Goal: Task Accomplishment & Management: Manage account settings

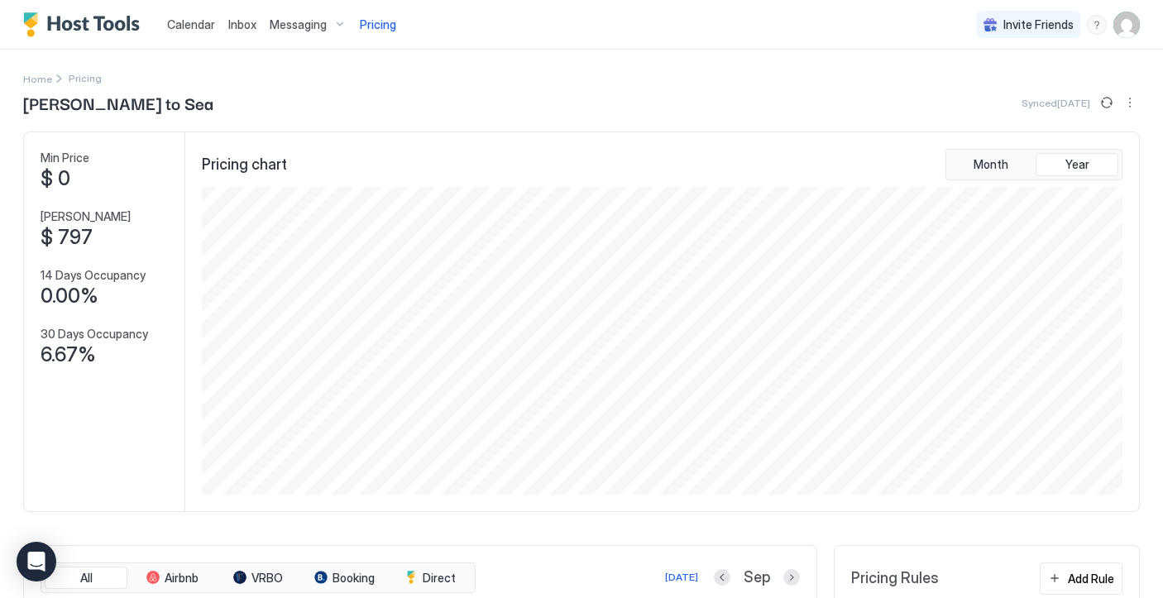
click at [1123, 36] on img "User profile" at bounding box center [1126, 25] width 26 height 26
click at [1001, 89] on div "Settings" at bounding box center [1034, 93] width 210 height 29
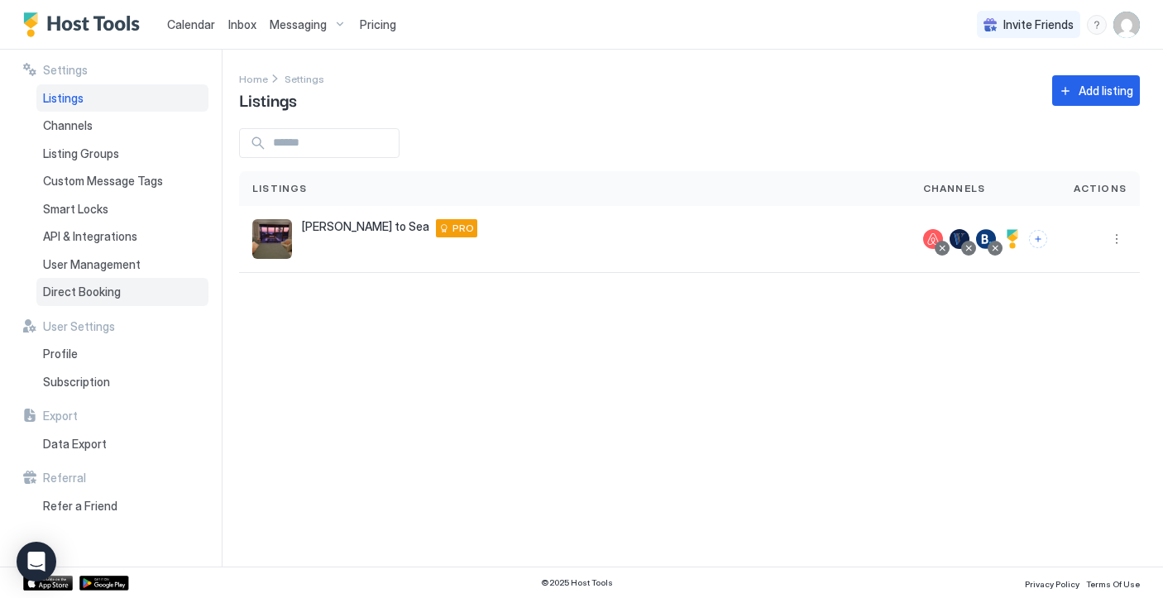
click at [130, 295] on div "Direct Booking" at bounding box center [122, 292] width 172 height 28
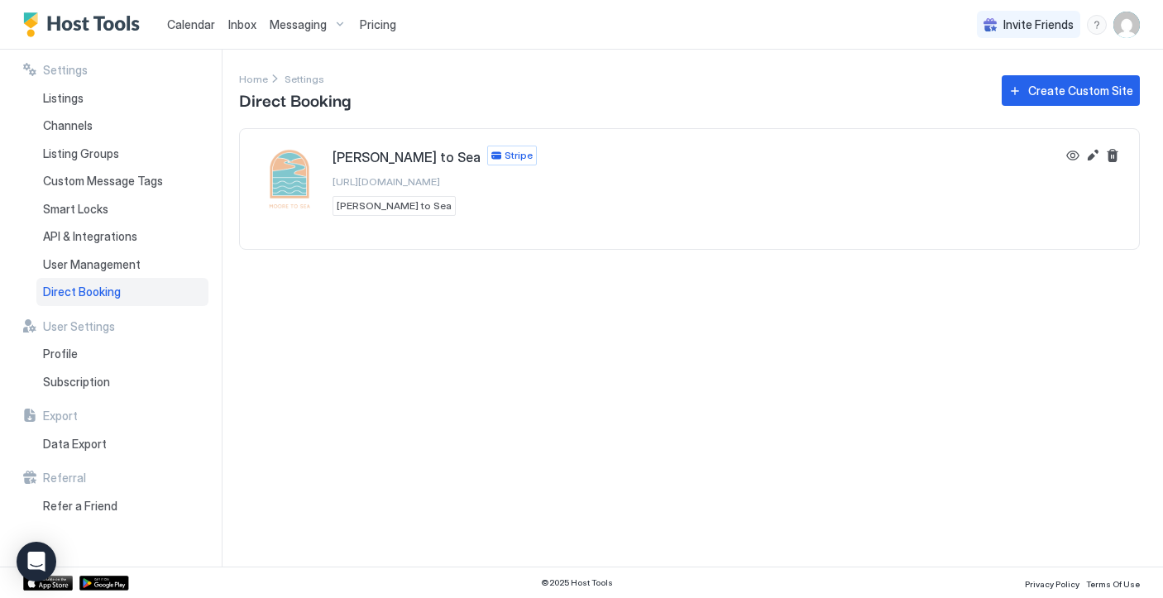
click at [440, 179] on span "https://direct.hosttools.com/mooretosea" at bounding box center [387, 181] width 108 height 12
click at [101, 106] on div "Listings" at bounding box center [122, 98] width 172 height 28
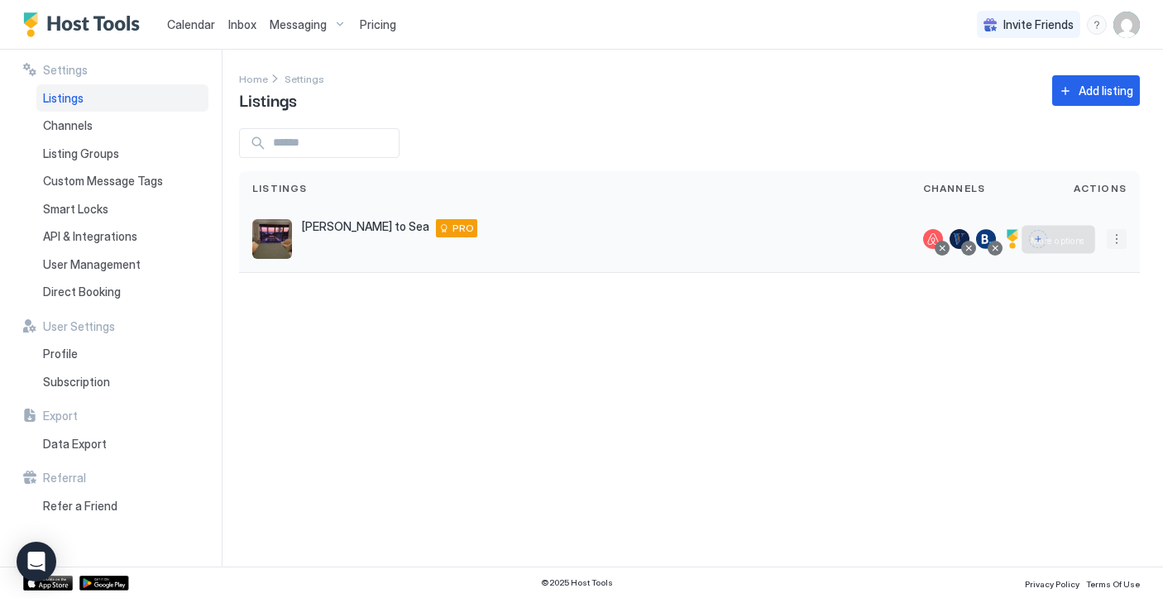
click at [1117, 236] on button "More options" at bounding box center [1117, 239] width 20 height 20
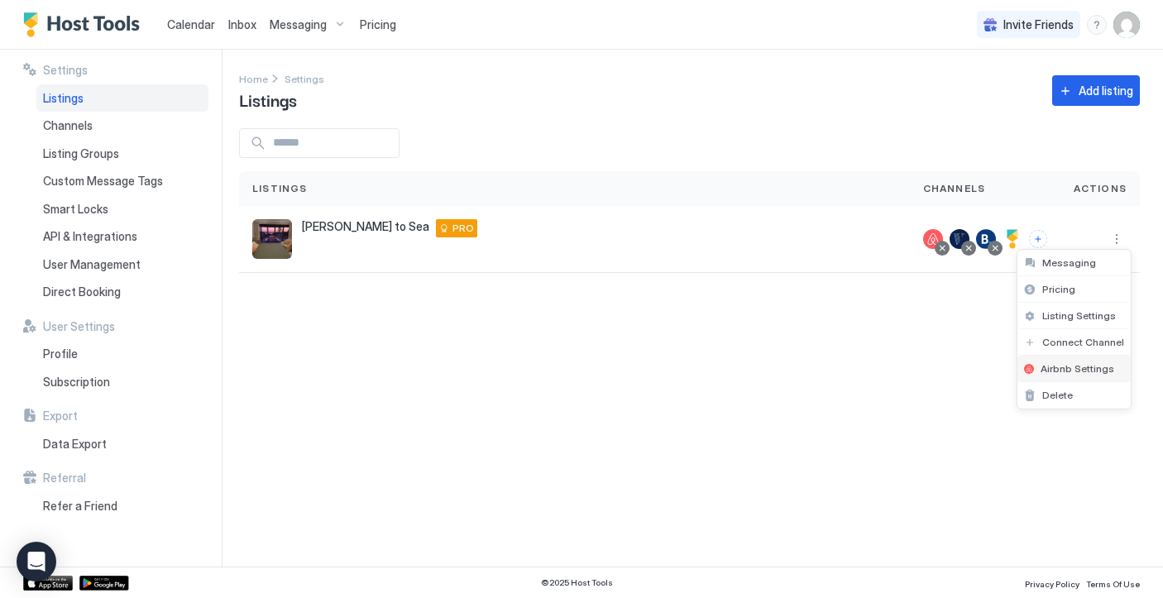
click at [1087, 368] on span "Airbnb Settings" at bounding box center [1078, 368] width 74 height 12
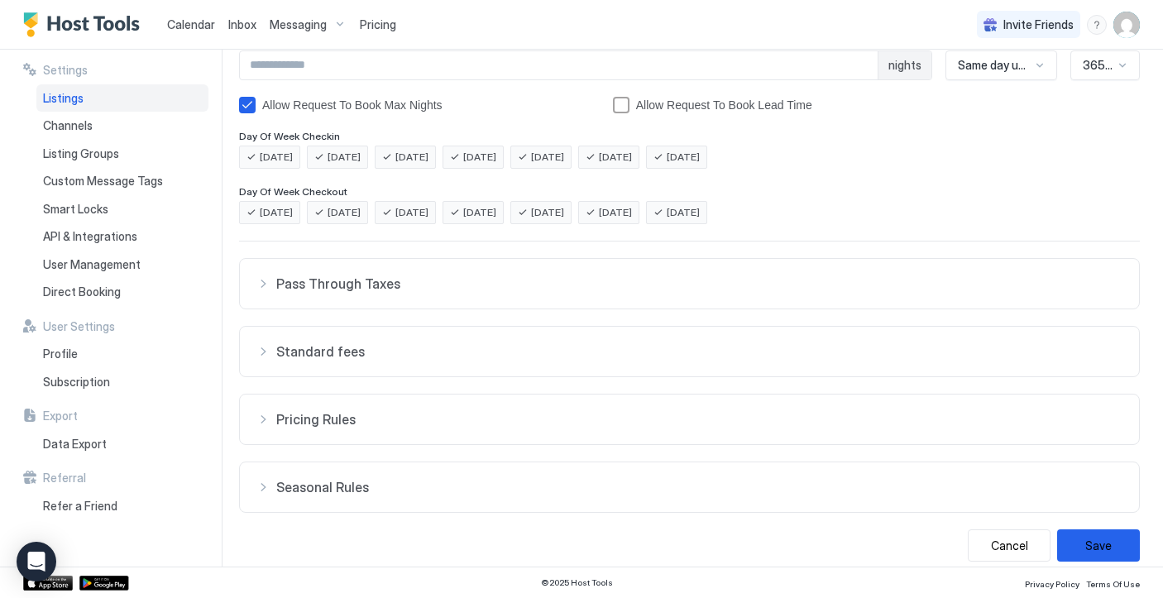
scroll to position [323, 0]
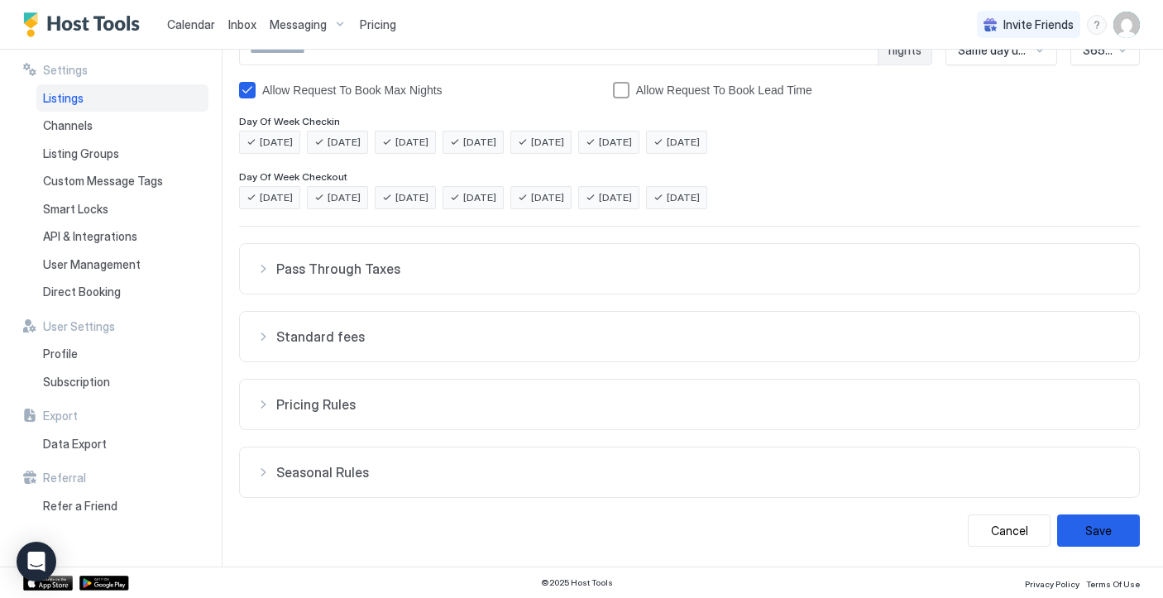
click at [588, 277] on span "Standard fees" at bounding box center [699, 269] width 846 height 17
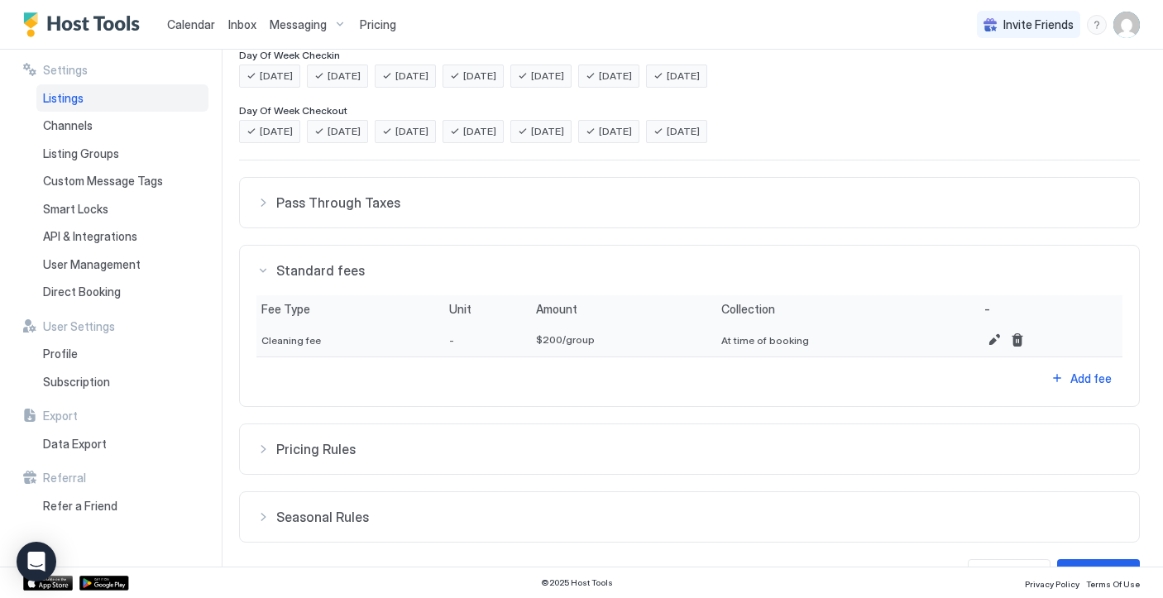
scroll to position [391, 0]
click at [489, 209] on span "Pricing Rules" at bounding box center [699, 201] width 846 height 17
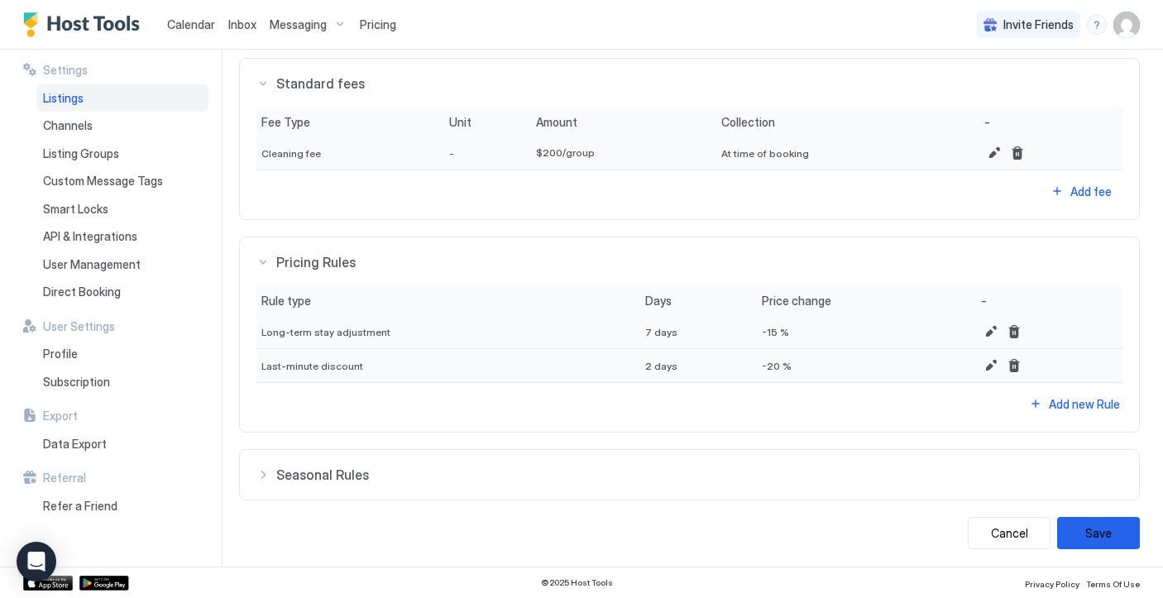
scroll to position [579, 0]
click at [478, 38] on button "Seasonal Rules" at bounding box center [689, 13] width 899 height 50
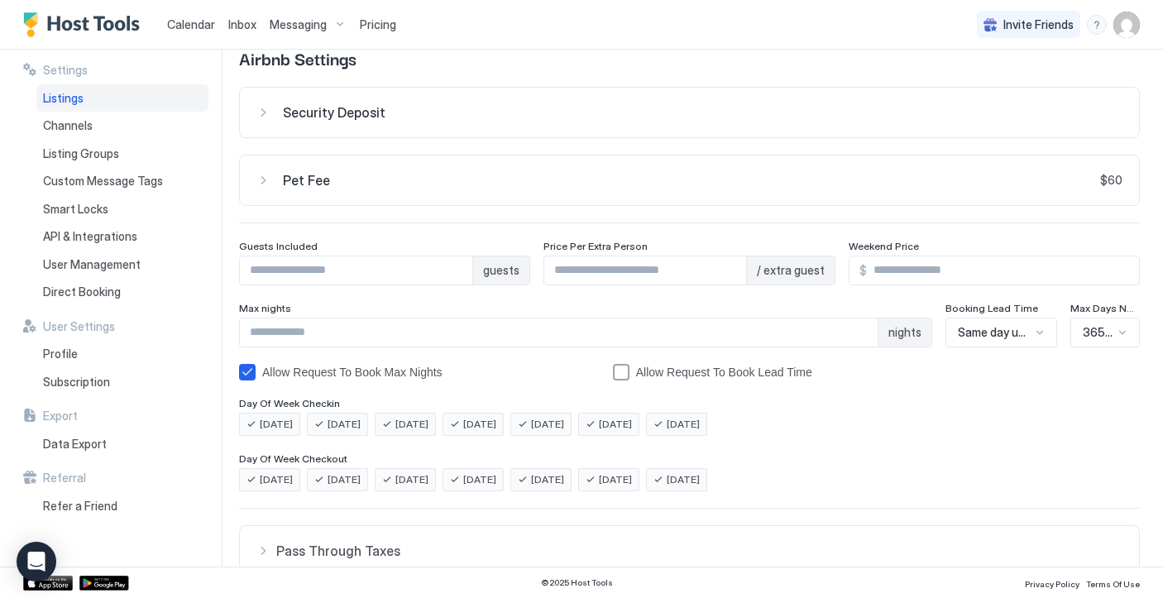
scroll to position [0, 0]
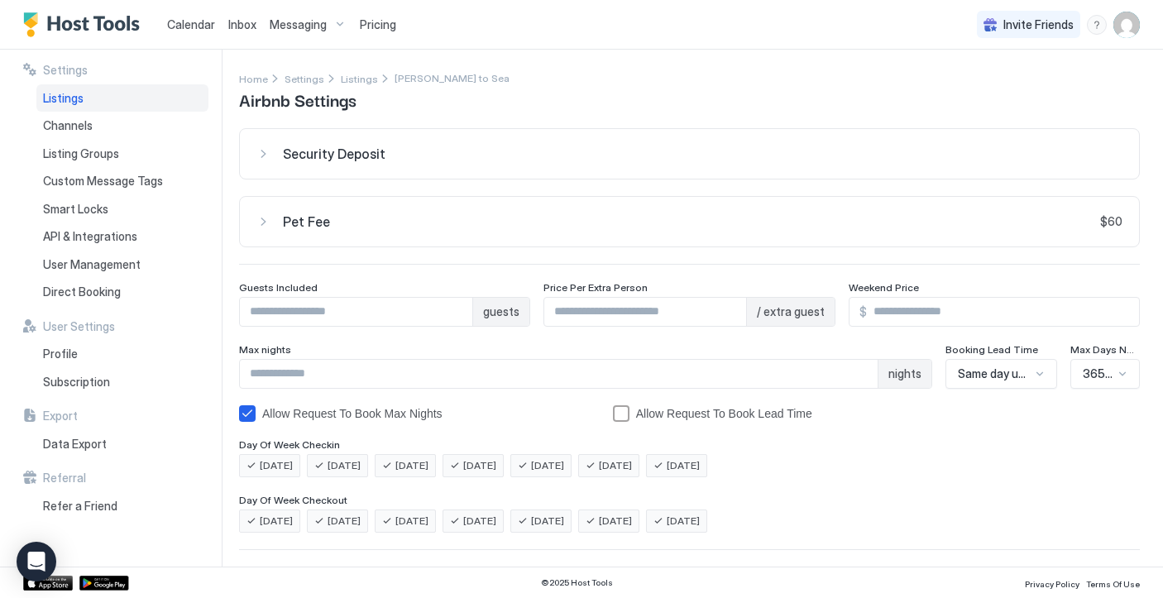
click at [304, 161] on span "Security Deposit" at bounding box center [334, 154] width 103 height 17
